Goal: Navigation & Orientation: Find specific page/section

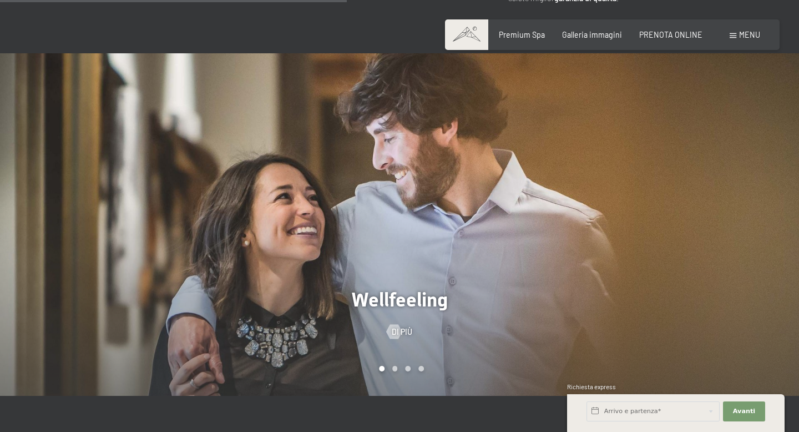
scroll to position [584, 0]
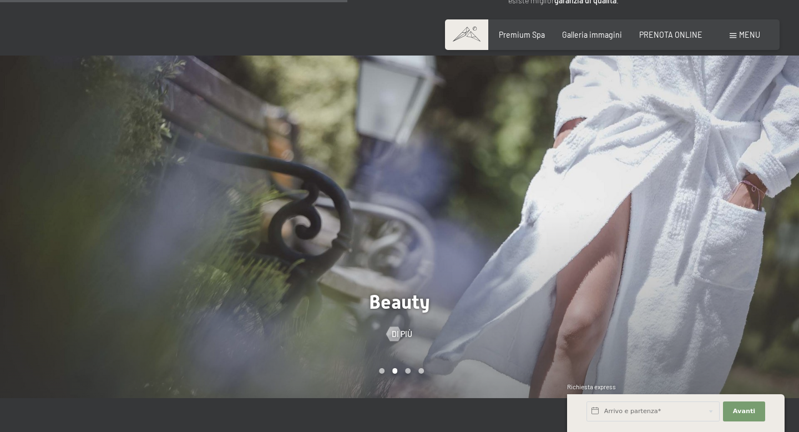
drag, startPoint x: 488, startPoint y: 300, endPoint x: 380, endPoint y: 301, distance: 107.6
click at [381, 398] on div at bounding box center [399, 398] width 725 height 0
click at [385, 299] on div at bounding box center [199, 226] width 399 height 342
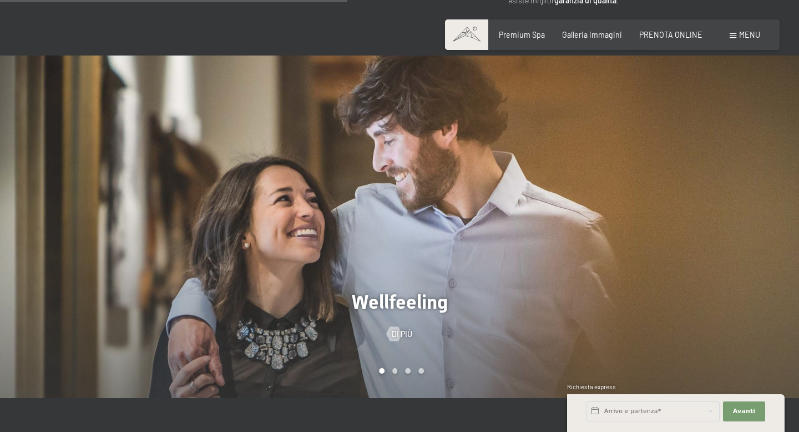
click at [386, 299] on div at bounding box center [199, 226] width 399 height 342
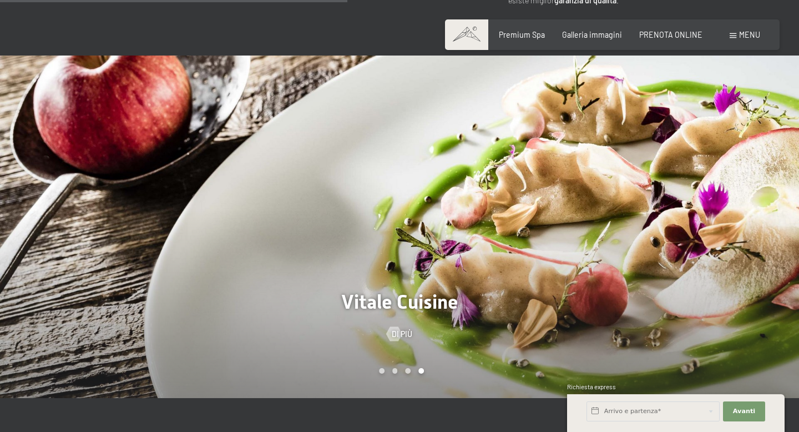
click at [386, 299] on div at bounding box center [199, 226] width 399 height 342
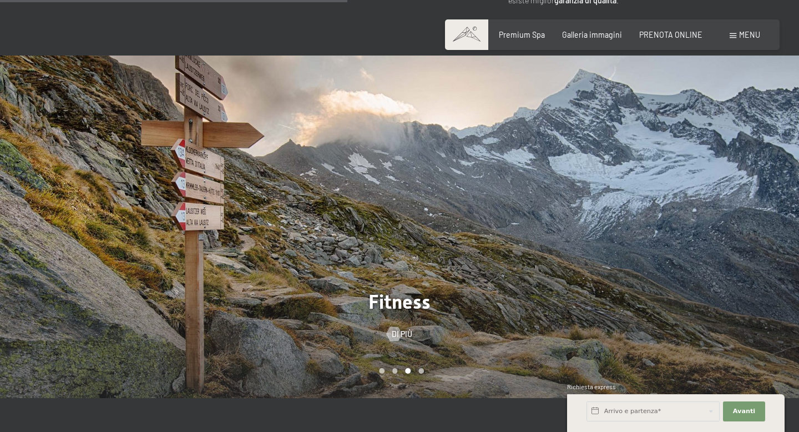
click at [386, 299] on div at bounding box center [199, 226] width 399 height 342
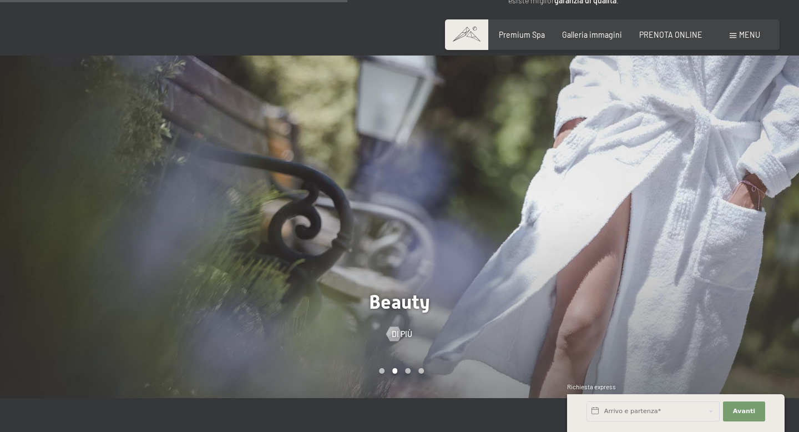
click at [386, 299] on div at bounding box center [199, 226] width 399 height 342
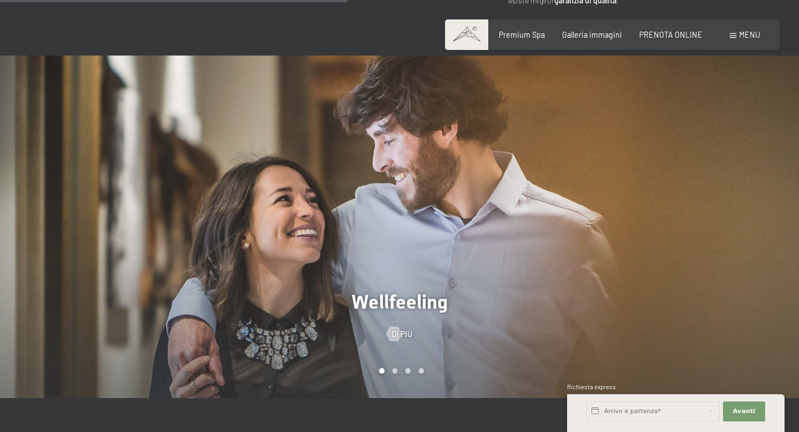
click at [386, 299] on div at bounding box center [199, 226] width 399 height 342
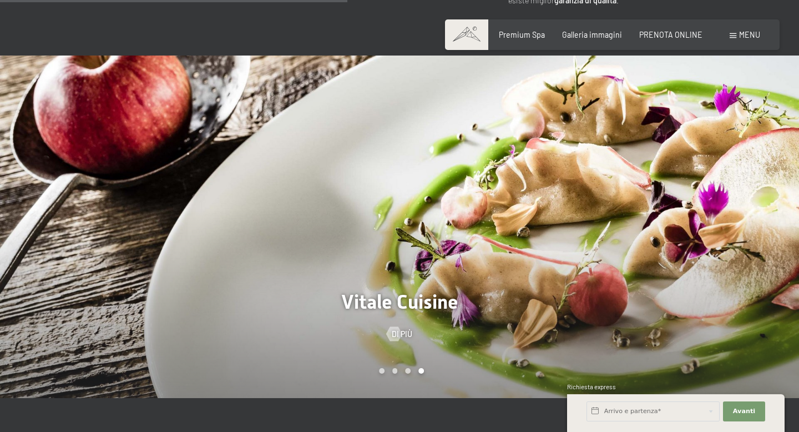
click at [386, 299] on div at bounding box center [199, 226] width 399 height 342
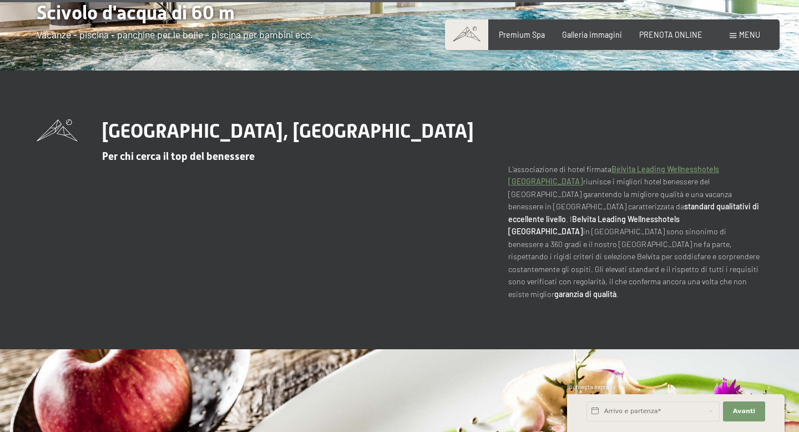
scroll to position [0, 0]
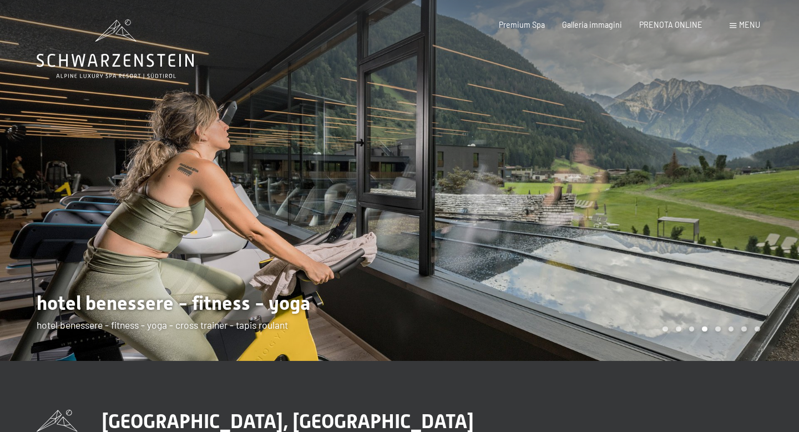
click at [141, 65] on icon at bounding box center [115, 60] width 157 height 13
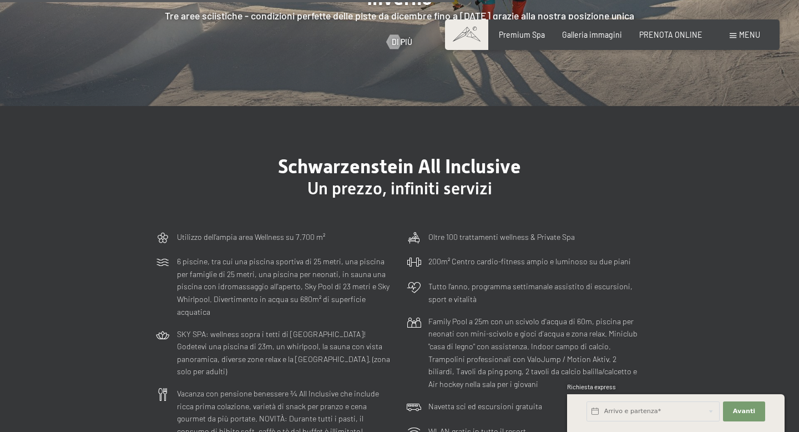
scroll to position [2579, 0]
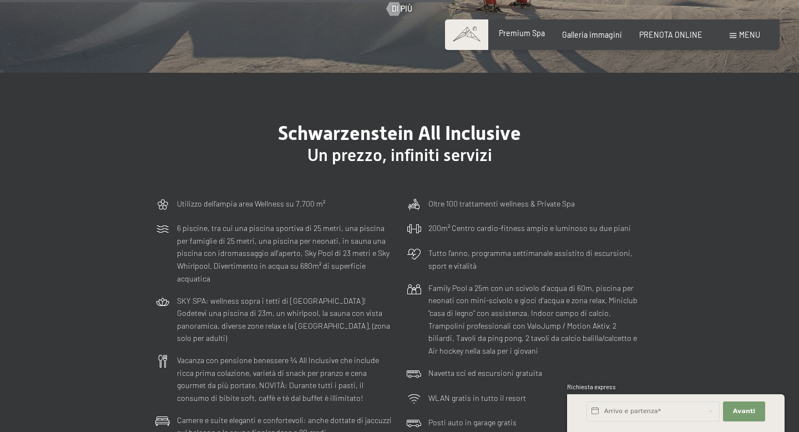
click at [545, 38] on div "Premium Spa" at bounding box center [522, 33] width 46 height 11
click at [754, 35] on span "Menu" at bounding box center [749, 34] width 21 height 9
